Goal: Contribute content: Contribute content

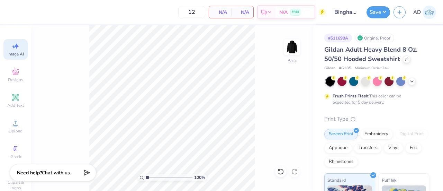
click at [11, 44] on icon at bounding box center [15, 46] width 8 height 8
select select "4"
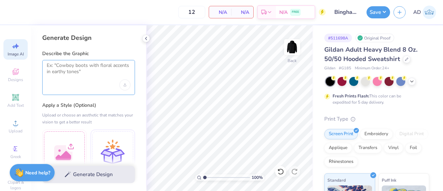
click at [79, 73] on textarea at bounding box center [89, 70] width 84 height 17
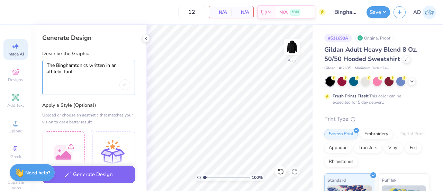
click at [112, 65] on textarea "The Binghamtonics written in an athletic font" at bounding box center [89, 70] width 84 height 17
drag, startPoint x: 111, startPoint y: 65, endPoint x: 125, endPoint y: 67, distance: 13.3
click at [125, 67] on textarea "The Binghamtonics written in white an athletic font" at bounding box center [89, 70] width 84 height 17
click at [103, 74] on textarea "The Binghamtonics written in an athletic font" at bounding box center [89, 70] width 84 height 17
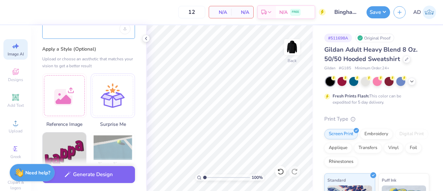
scroll to position [72, 0]
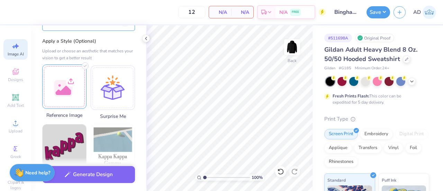
type textarea "The Binghamtonics written in an athletic font with the line undernearth. The le…"
click at [78, 88] on div at bounding box center [64, 86] width 44 height 44
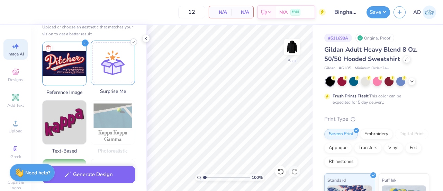
scroll to position [96, 0]
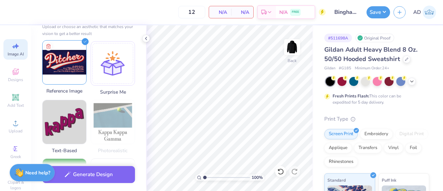
click at [84, 41] on icon at bounding box center [85, 41] width 7 height 7
click at [84, 42] on icon at bounding box center [85, 41] width 7 height 7
click at [48, 46] on line at bounding box center [48, 46] width 0 height 1
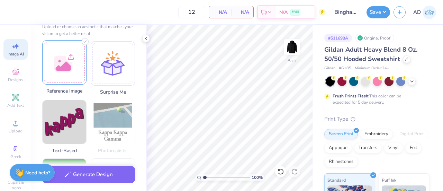
click at [67, 60] on div at bounding box center [64, 62] width 44 height 44
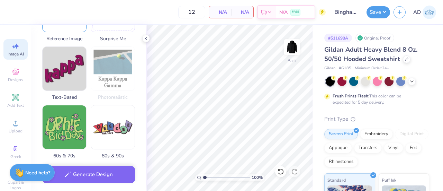
scroll to position [0, 0]
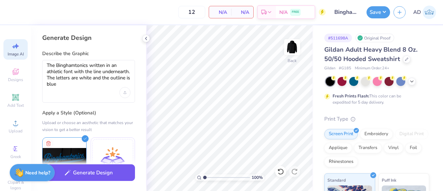
click at [100, 173] on button "Generate Design" at bounding box center [88, 172] width 93 height 17
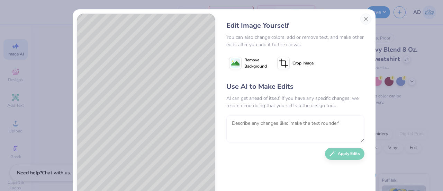
click at [271, 122] on textarea at bounding box center [295, 128] width 138 height 27
type textarea "Include the word The before Binghamtonics"
click at [338, 153] on button "Apply Edits" at bounding box center [344, 152] width 39 height 12
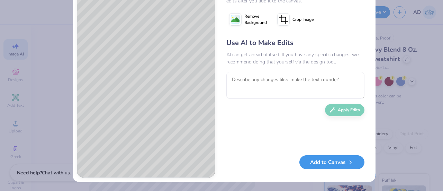
click at [328, 165] on button "Add to Canvas" at bounding box center [331, 162] width 65 height 14
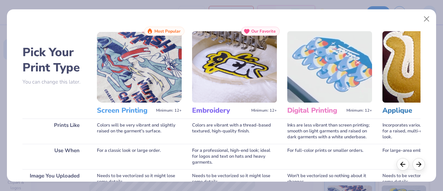
scroll to position [119, 0]
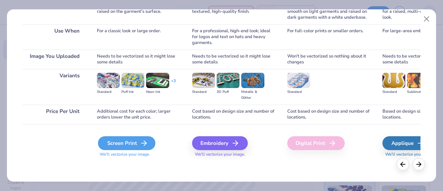
click at [132, 146] on div "Screen Print" at bounding box center [126, 143] width 57 height 14
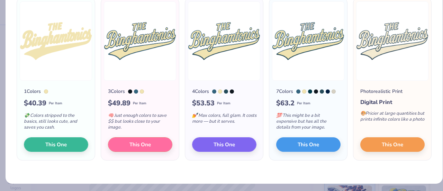
scroll to position [61, 0]
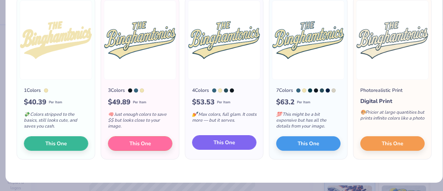
click at [215, 140] on span "This One" at bounding box center [223, 142] width 21 height 8
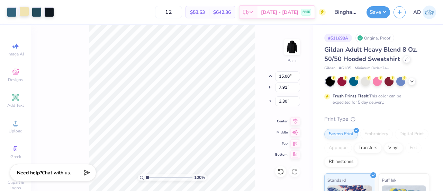
click at [26, 11] on div at bounding box center [24, 12] width 10 height 10
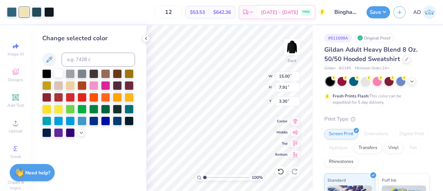
click at [58, 71] on div at bounding box center [58, 73] width 9 height 9
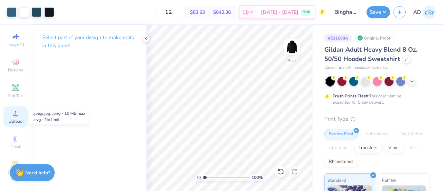
scroll to position [0, 0]
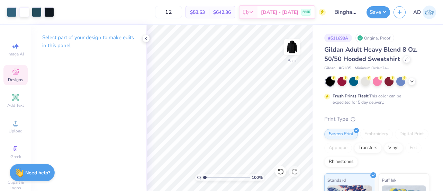
click at [13, 77] on span "Designs" at bounding box center [15, 80] width 15 height 6
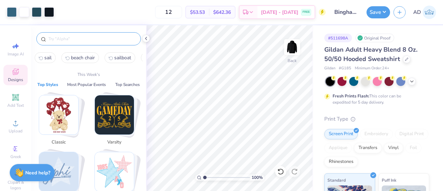
click at [100, 41] on input "text" at bounding box center [92, 38] width 89 height 7
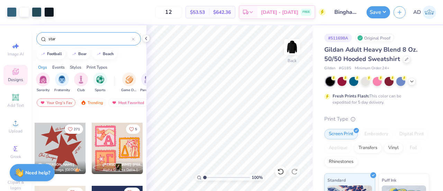
scroll to position [116, 0]
type input "star"
click at [53, 146] on div at bounding box center [60, 147] width 51 height 51
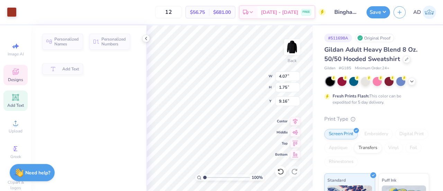
type input "4.07"
type input "1.75"
type input "9.16"
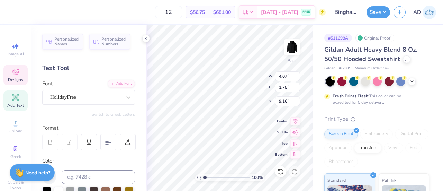
scroll to position [6, 1]
type textarea "Chi mega"
type input "1.32"
type input "1.78"
type input "7.62"
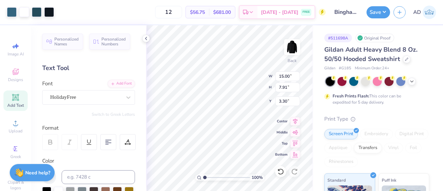
type input "4.86"
type input "4.59"
type input "7.25"
type input "2.89"
type input "2.73"
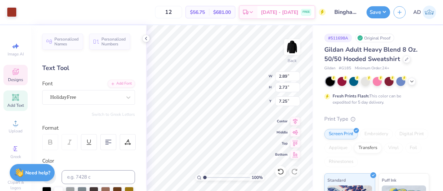
type input "7.79"
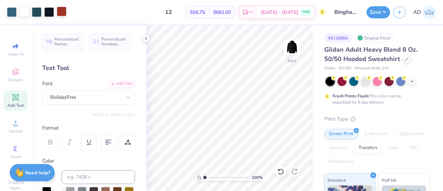
click at [63, 9] on div at bounding box center [62, 12] width 10 height 10
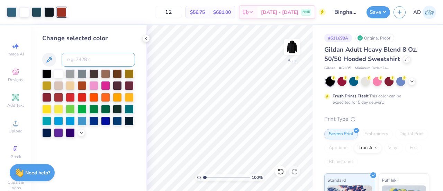
click at [76, 55] on input at bounding box center [98, 60] width 73 height 14
type input "7477"
click at [11, 102] on div "Add Text" at bounding box center [15, 100] width 24 height 20
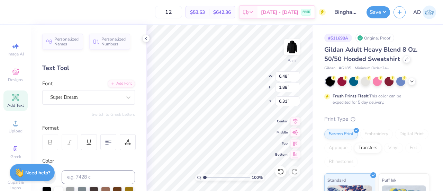
type textarea "Est. 1987"
type input "12.12"
type input "5.97"
type input "1.00"
type input "13.00"
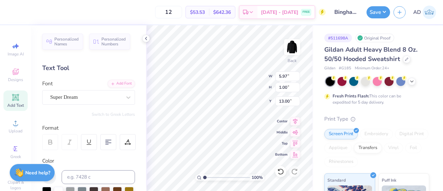
type input "11.68"
click at [95, 97] on div "Super Dream" at bounding box center [85, 97] width 73 height 11
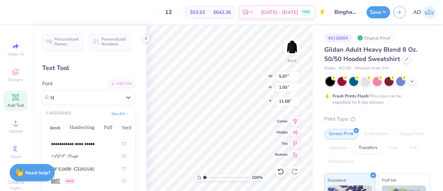
scroll to position [0, 0]
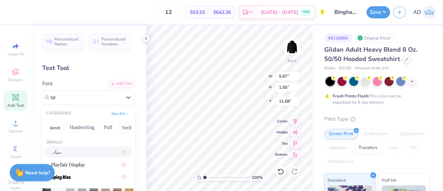
type input "s"
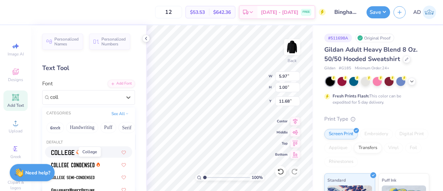
click at [64, 151] on img at bounding box center [62, 152] width 23 height 5
type input "coll"
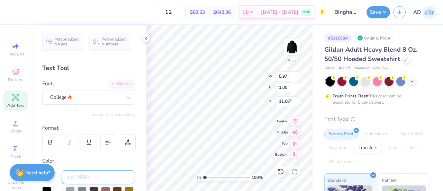
click at [89, 172] on input at bounding box center [98, 177] width 73 height 14
type input "7477c"
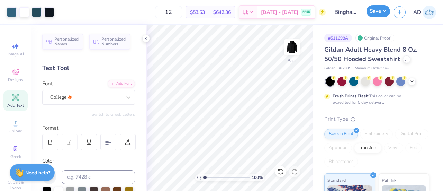
click at [374, 11] on button "Save" at bounding box center [378, 11] width 24 height 12
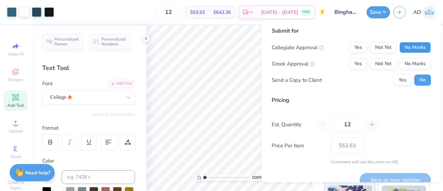
click at [403, 43] on button "No Marks" at bounding box center [414, 47] width 31 height 11
click at [404, 60] on button "No Marks" at bounding box center [414, 63] width 31 height 11
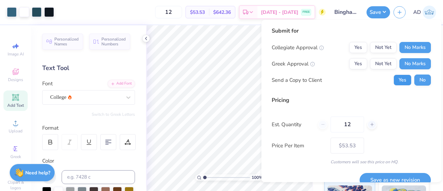
click at [401, 76] on button "Yes" at bounding box center [402, 79] width 18 height 11
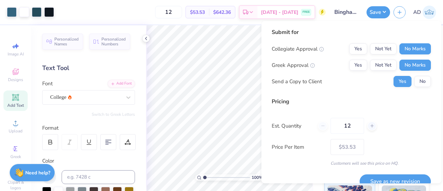
scroll to position [11, 0]
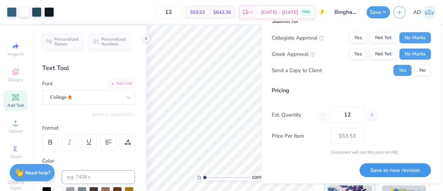
click at [389, 166] on button "Save as new revision" at bounding box center [394, 170] width 71 height 14
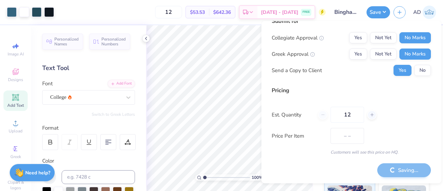
type input "$53.53"
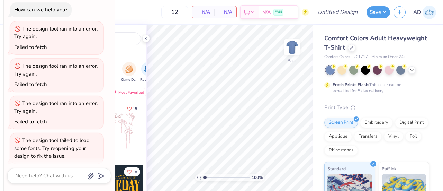
scroll to position [190, 0]
